Goal: Task Accomplishment & Management: Manage account settings

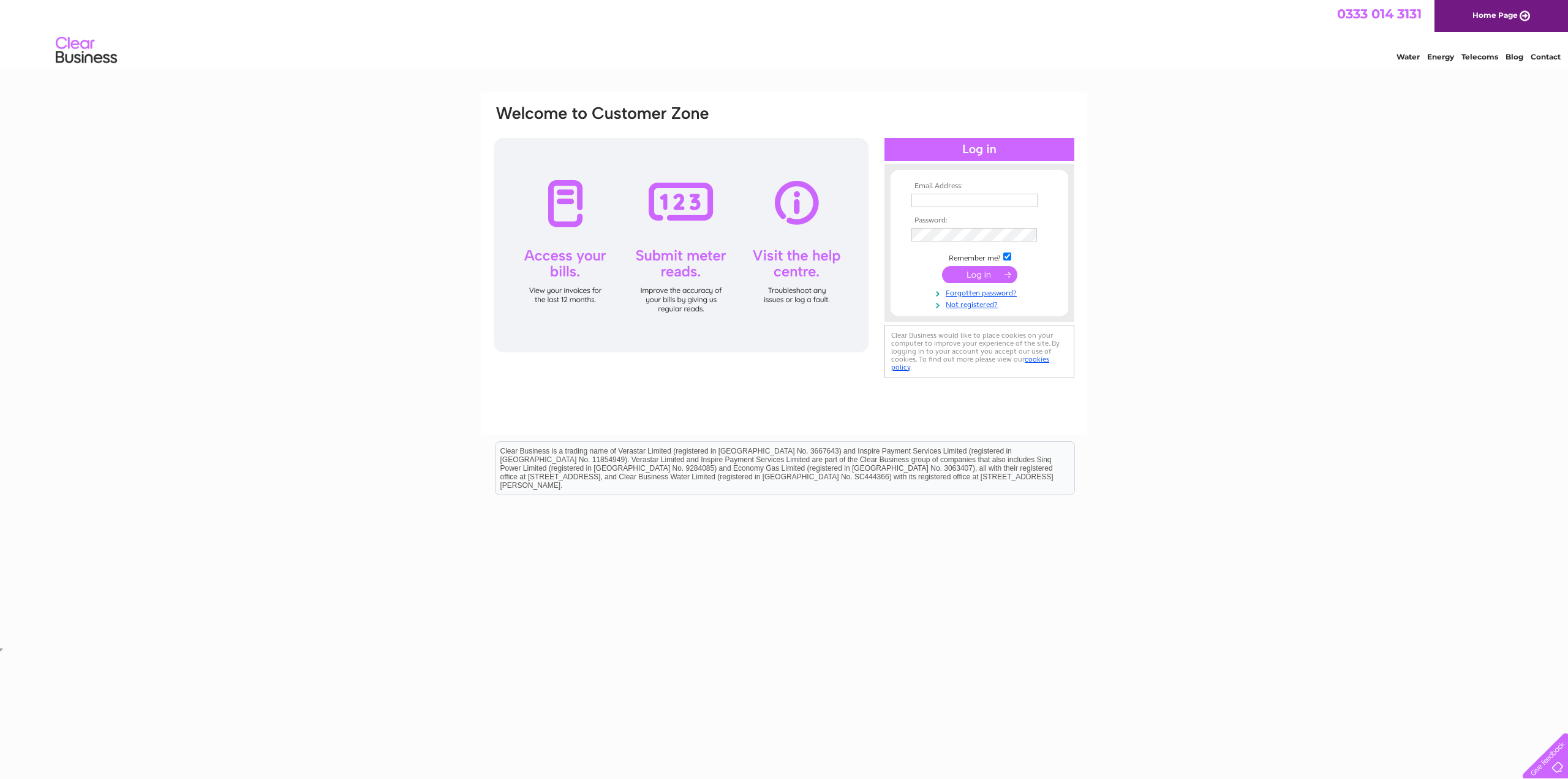
type input "[EMAIL_ADDRESS][DOMAIN_NAME]"
click at [409, 210] on input "submit" at bounding box center [980, 275] width 75 height 17
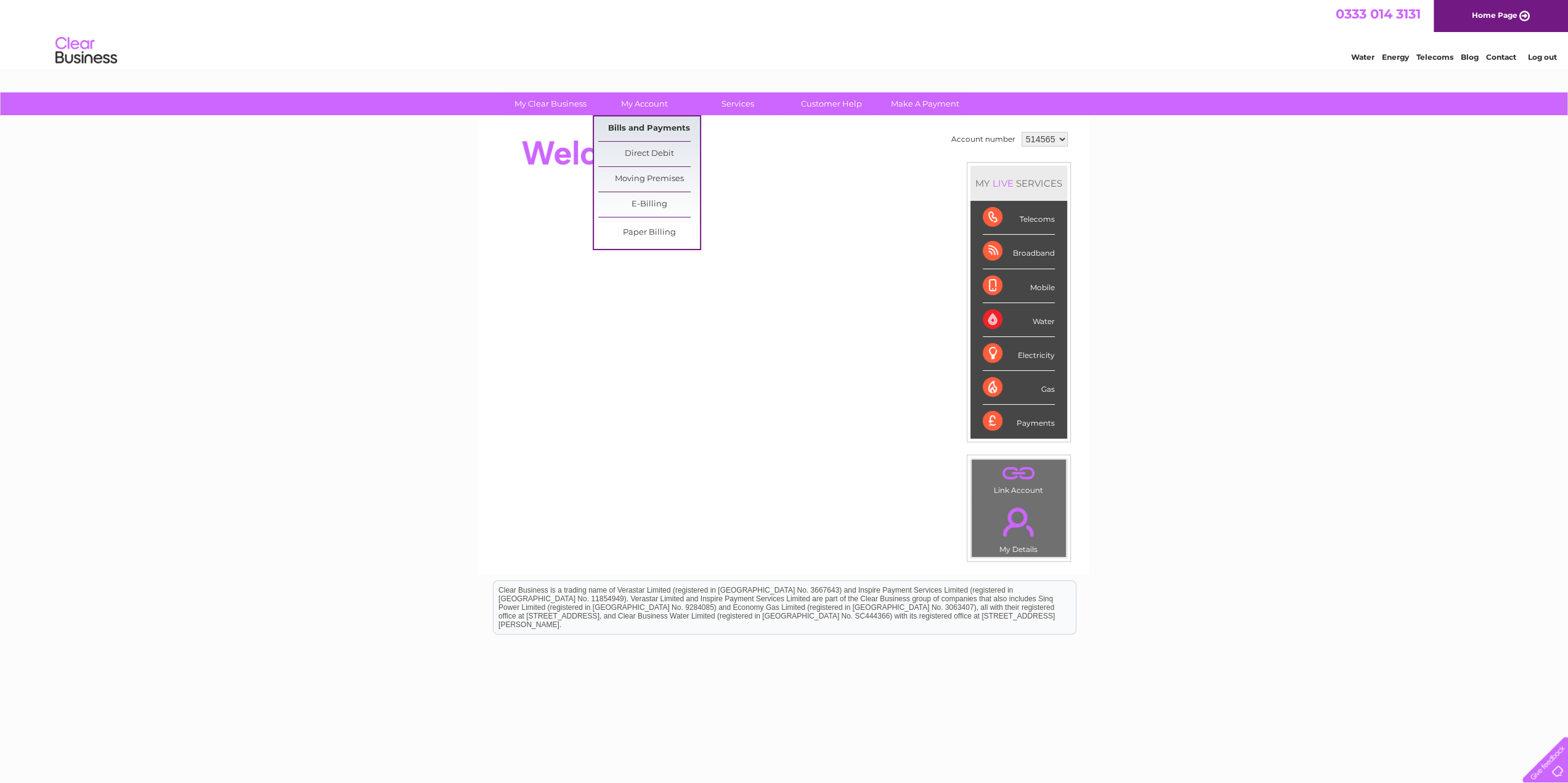
click at [669, 130] on link "Bills and Payments" at bounding box center [649, 129] width 102 height 25
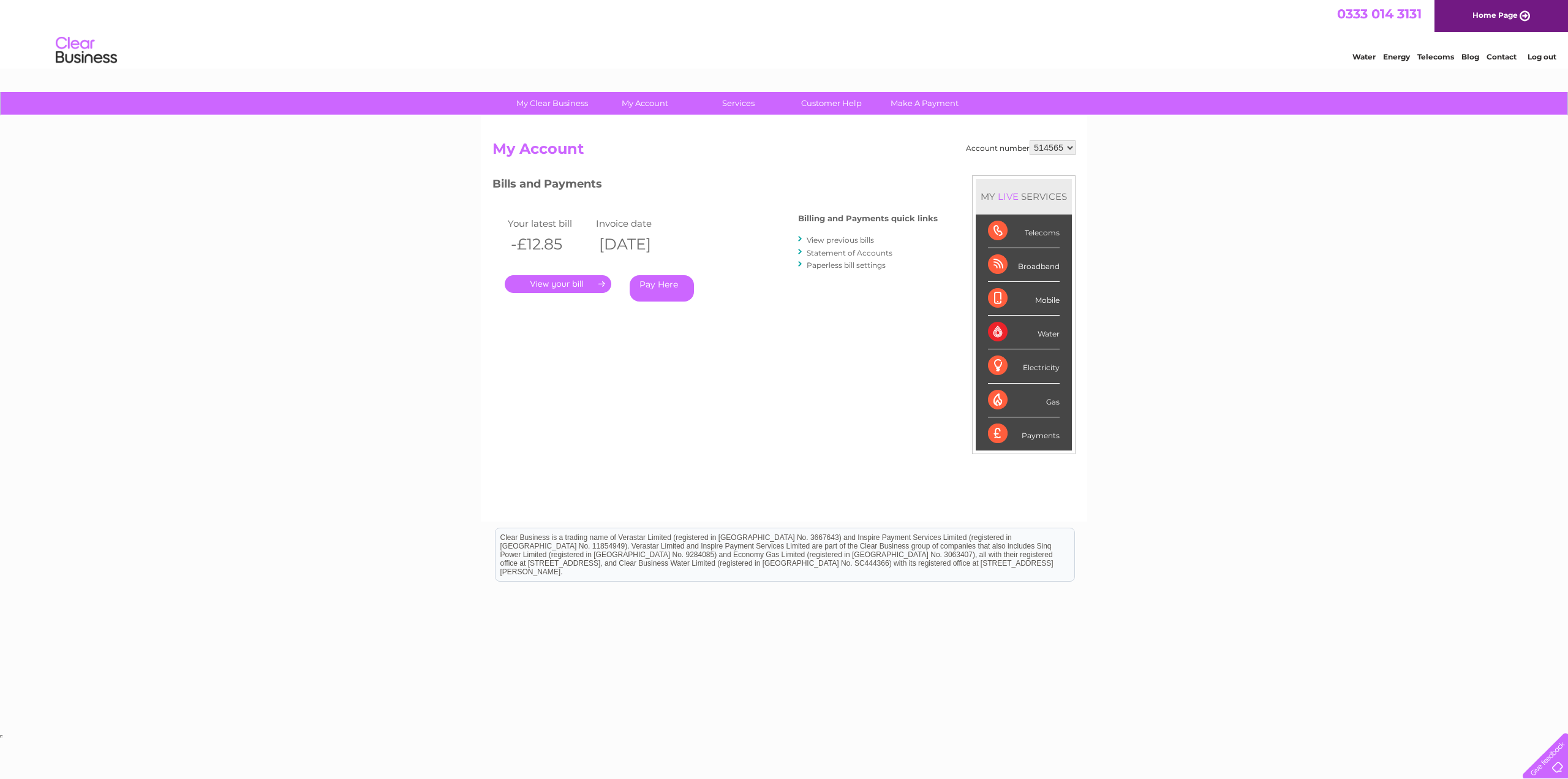
click at [1043, 146] on select "514565 532660" at bounding box center [1052, 147] width 46 height 15
select select "532660"
click at [1030, 140] on select "514565 532660" at bounding box center [1052, 147] width 46 height 15
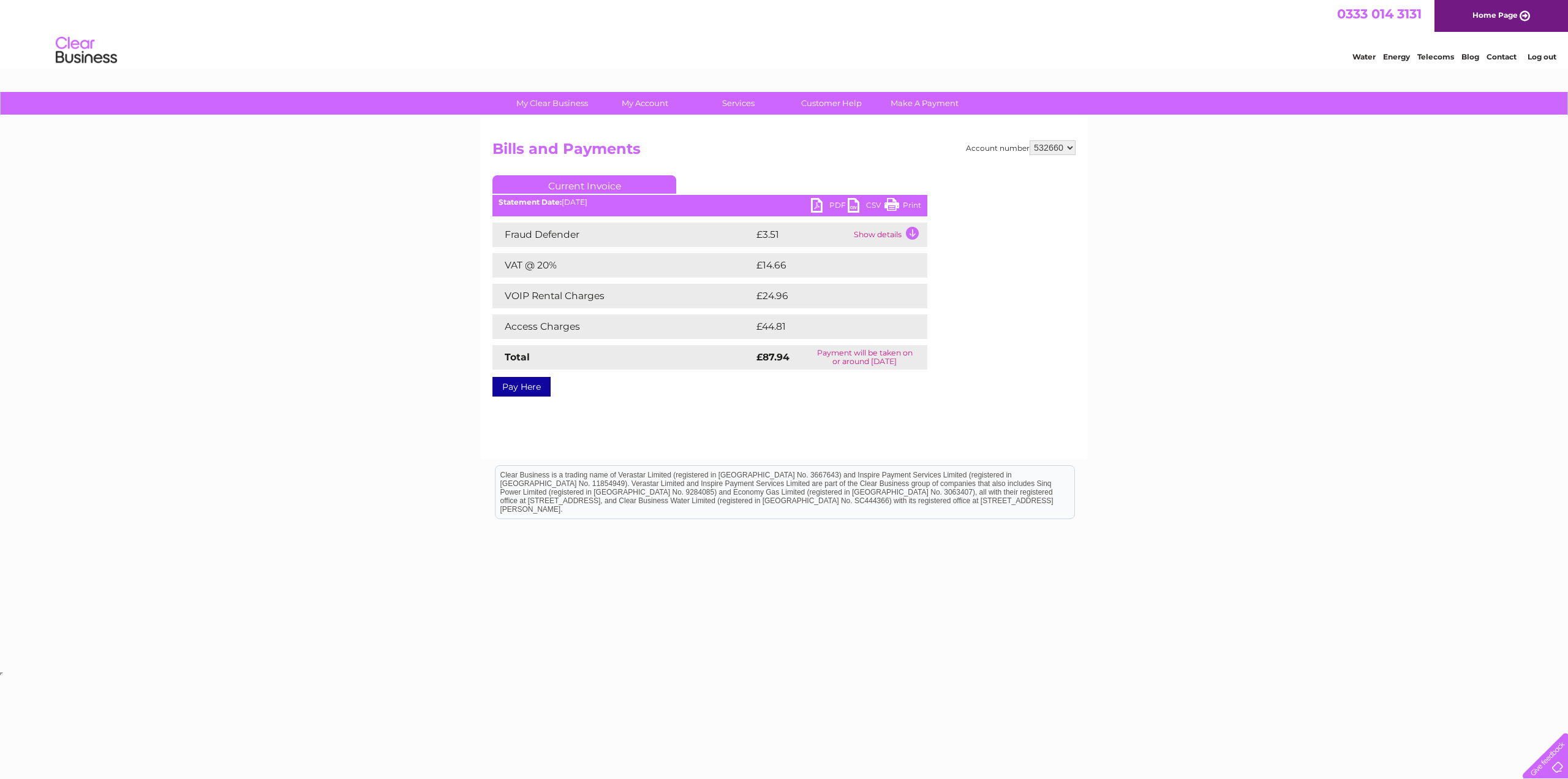
click at [822, 204] on link "PDF" at bounding box center [829, 206] width 37 height 18
